Goal: Information Seeking & Learning: Learn about a topic

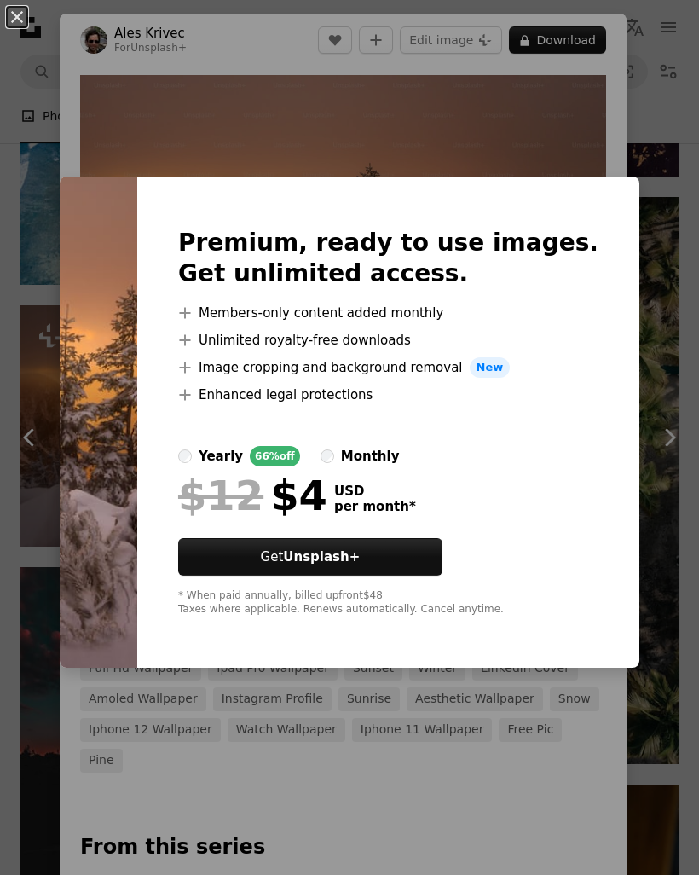
scroll to position [0, 1605]
click at [528, 119] on div "An X shape Premium, ready to use images. Get unlimited access. A plus sign Memb…" at bounding box center [349, 437] width 699 height 875
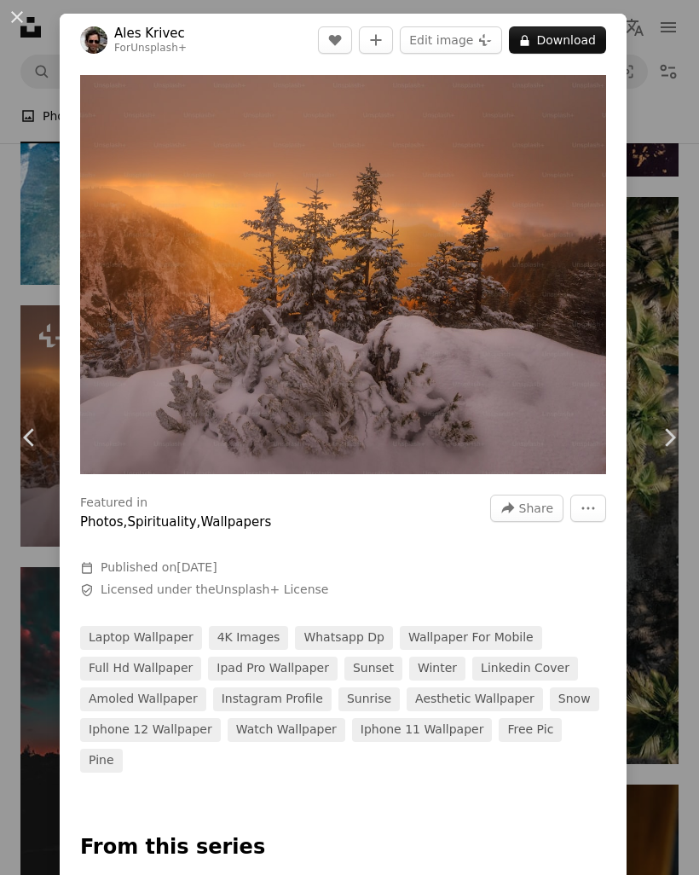
click at [14, 455] on link "Chevron left" at bounding box center [30, 437] width 60 height 164
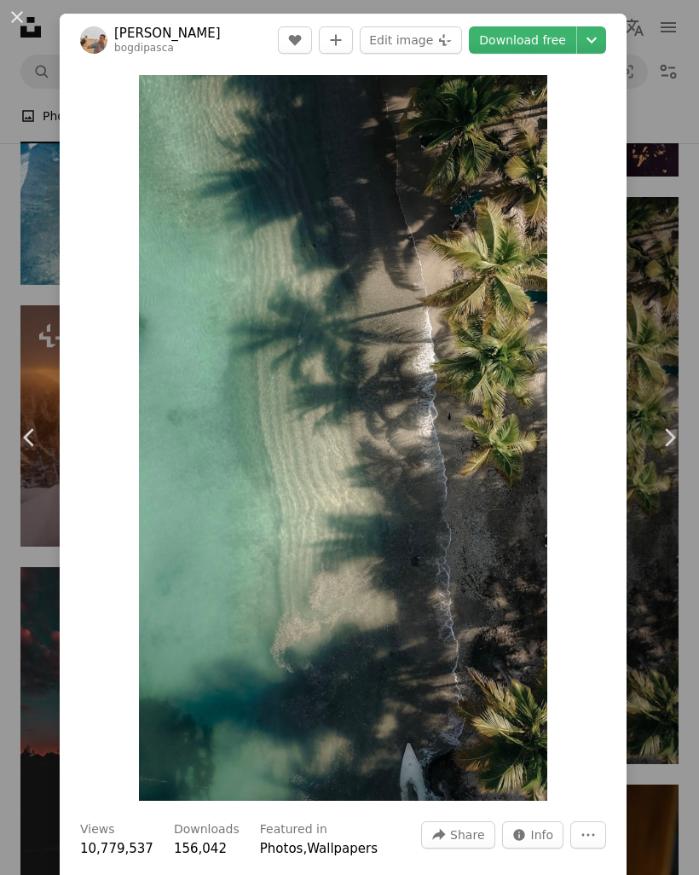
click at [647, 418] on link "Chevron right" at bounding box center [669, 437] width 60 height 164
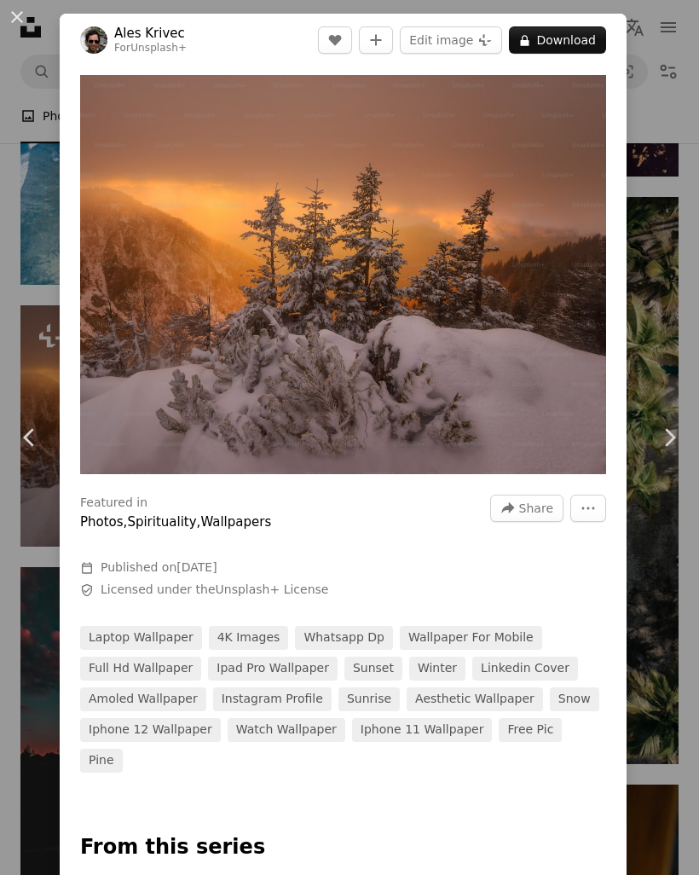
scroll to position [0, 2130]
click at [27, 7] on button "An X shape" at bounding box center [17, 17] width 20 height 20
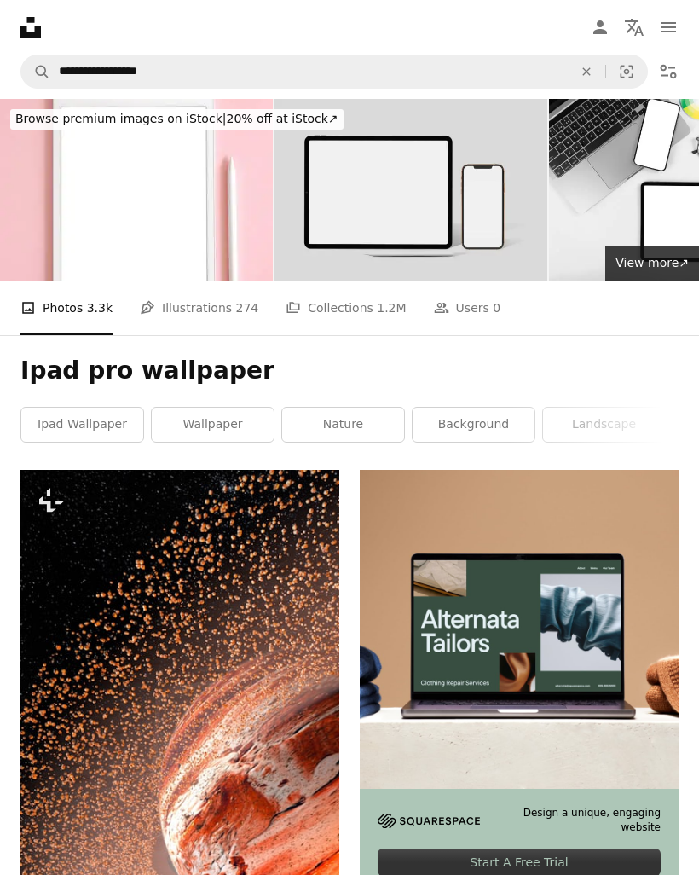
click at [78, 419] on link "ipad wallpaper" at bounding box center [82, 424] width 122 height 34
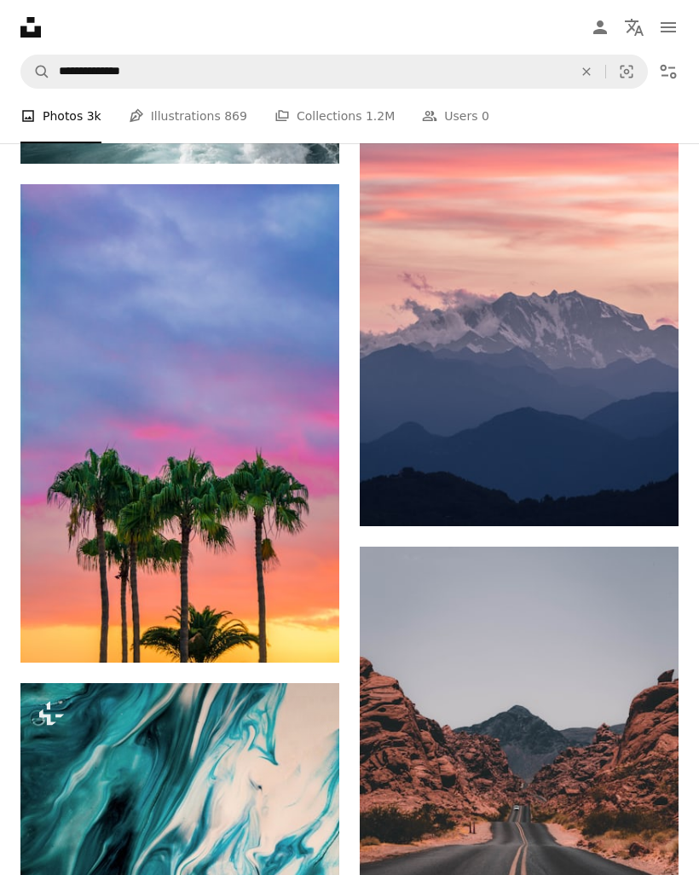
scroll to position [1787, 0]
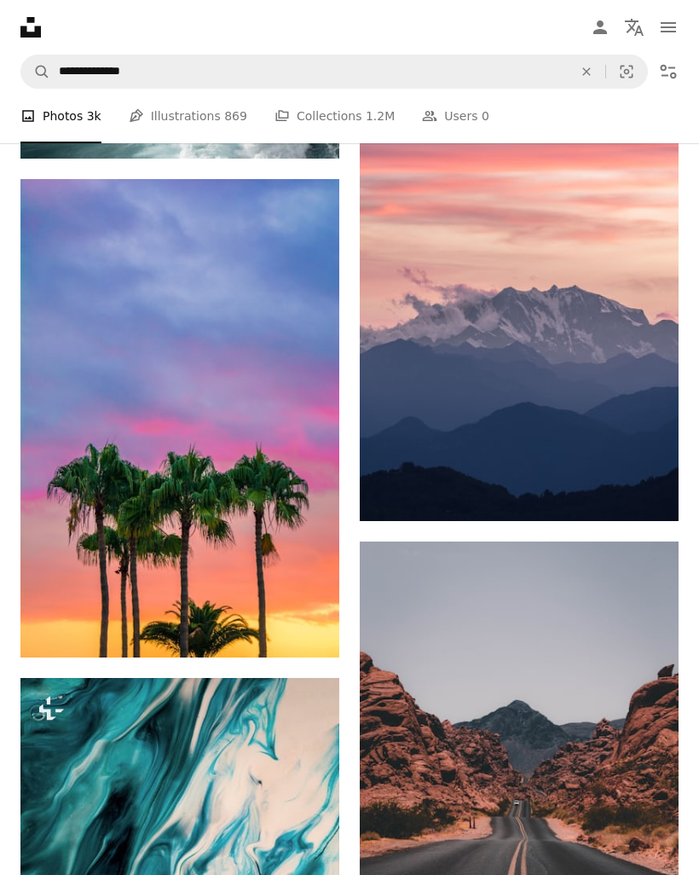
click at [122, 445] on img at bounding box center [179, 418] width 319 height 478
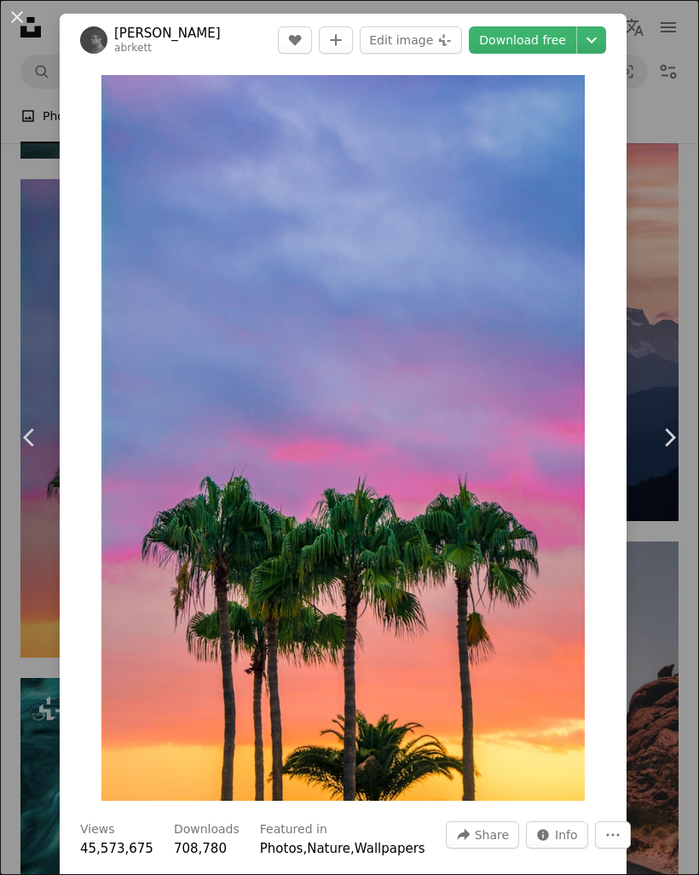
click at [663, 451] on icon "Chevron right" at bounding box center [668, 437] width 27 height 27
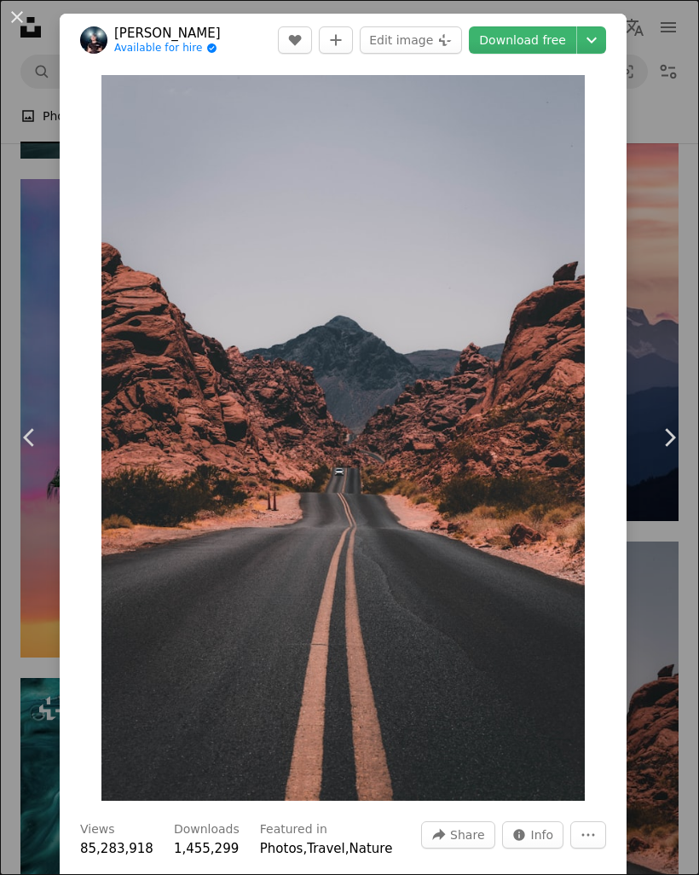
click at [22, 388] on div "An X shape Chevron left Chevron right [PERSON_NAME] Available for hire A checkm…" at bounding box center [349, 437] width 699 height 875
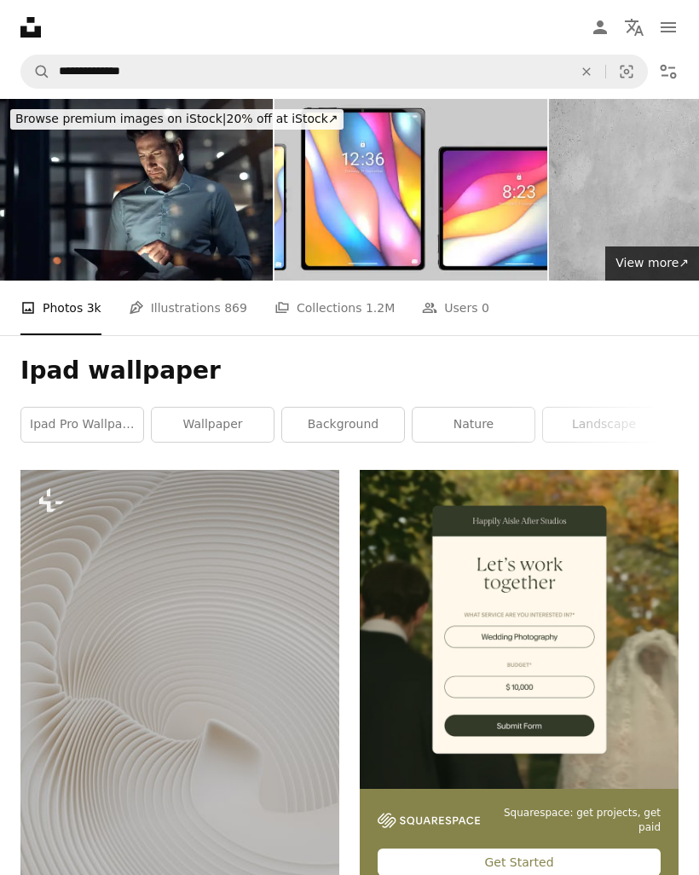
click at [200, 298] on link "Pen Tool Illustrations 869" at bounding box center [188, 307] width 118 height 55
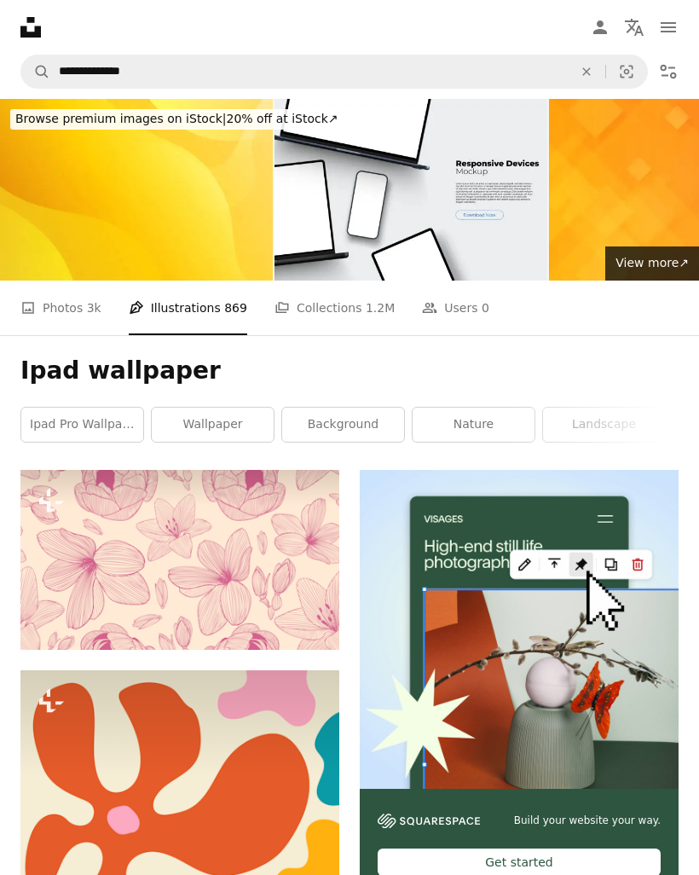
click at [349, 319] on link "A stack of folders Collections 1.2M" at bounding box center [334, 307] width 120 height 55
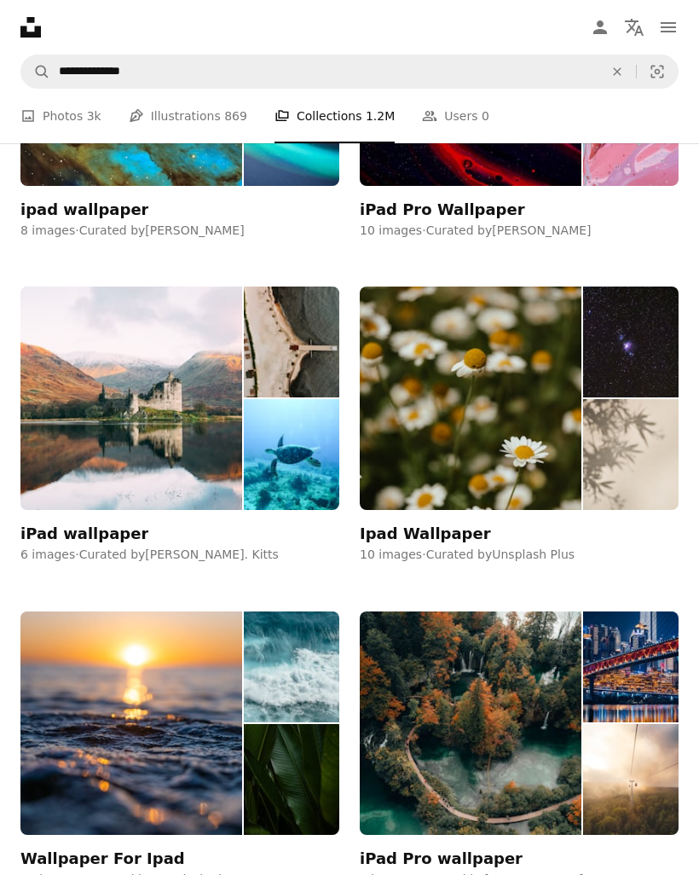
scroll to position [4069, 0]
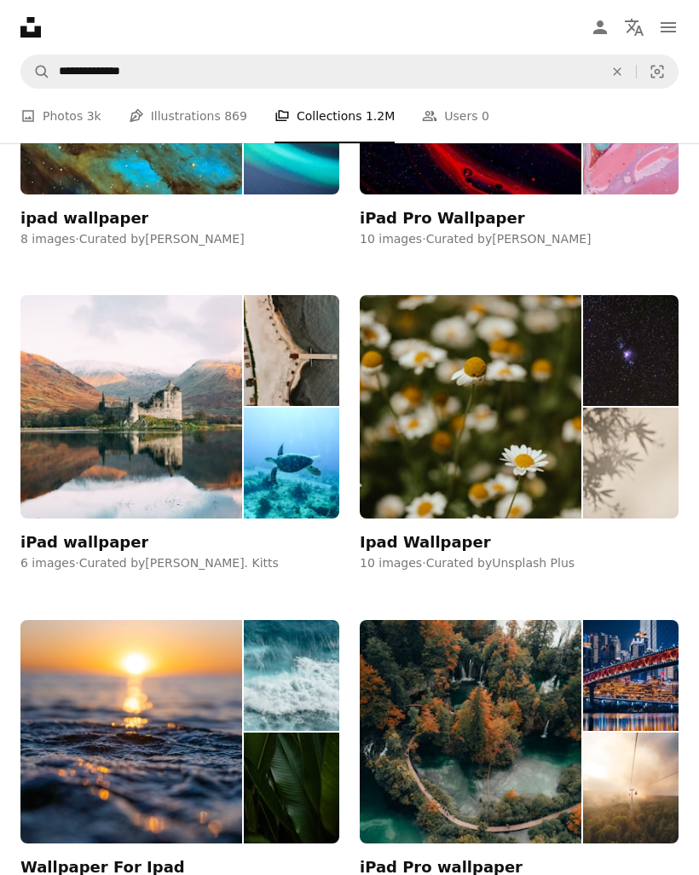
click at [531, 413] on img at bounding box center [471, 406] width 222 height 223
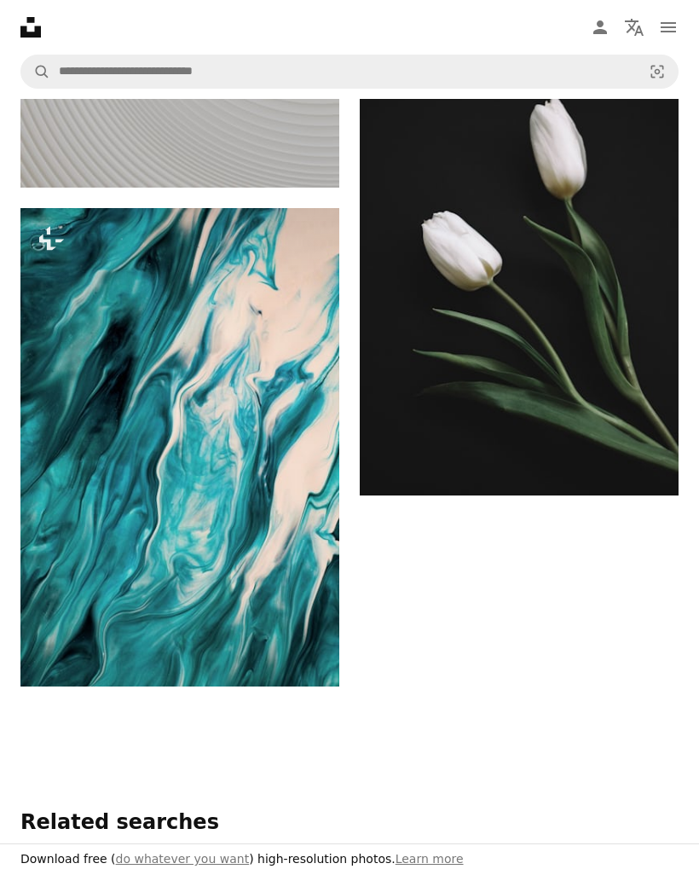
scroll to position [2217, 0]
